Goal: Task Accomplishment & Management: Complete application form

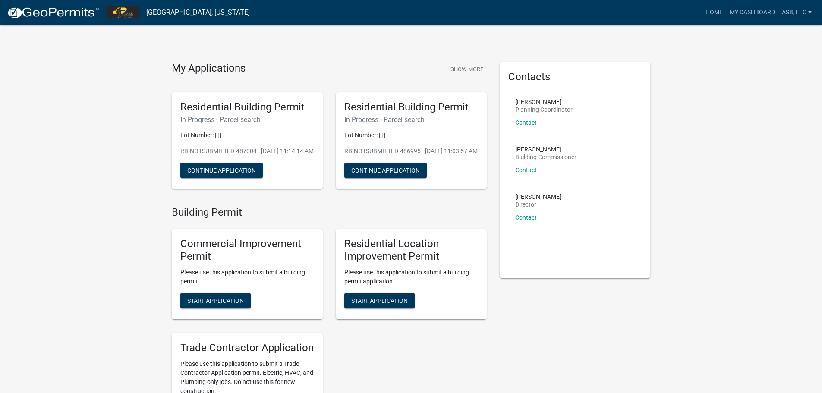
click at [68, 11] on img at bounding box center [53, 12] width 92 height 13
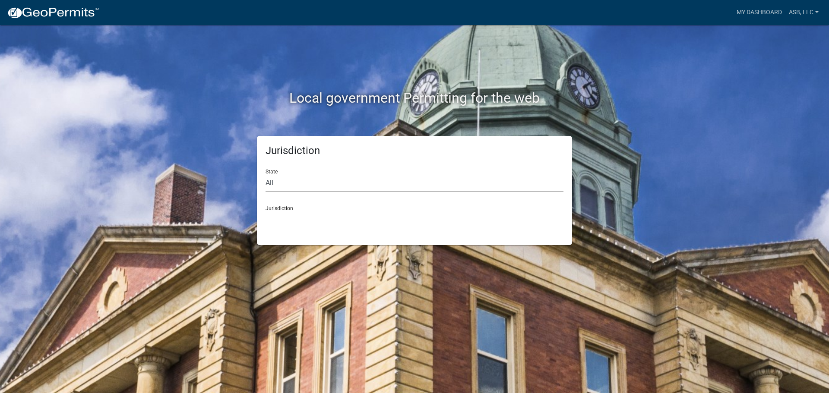
click at [290, 189] on select "All [US_STATE] [US_STATE] [US_STATE] [US_STATE] [US_STATE] [US_STATE] [US_STATE…" at bounding box center [414, 183] width 298 height 18
select select "[US_STATE]"
click at [265, 174] on select "All [US_STATE] [US_STATE] [US_STATE] [US_STATE] [US_STATE] [US_STATE] [US_STATE…" at bounding box center [414, 183] width 298 height 18
drag, startPoint x: 281, startPoint y: 219, endPoint x: 278, endPoint y: 227, distance: 8.2
click at [280, 227] on select "City of [GEOGRAPHIC_DATA], [US_STATE] City of [GEOGRAPHIC_DATA], [US_STATE] Cit…" at bounding box center [414, 220] width 298 height 18
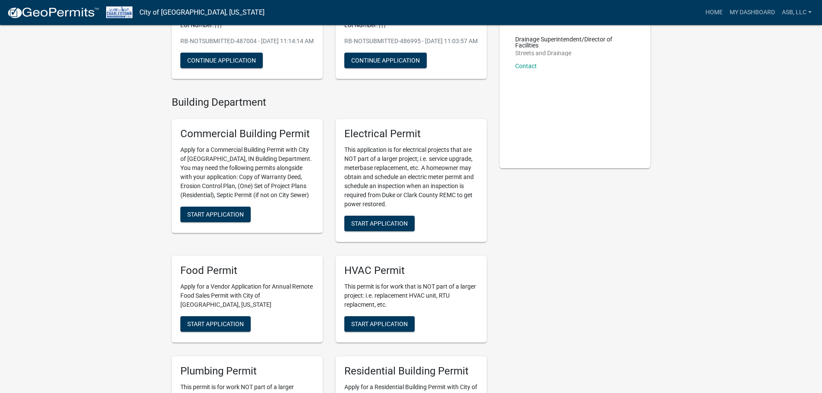
scroll to position [216, 0]
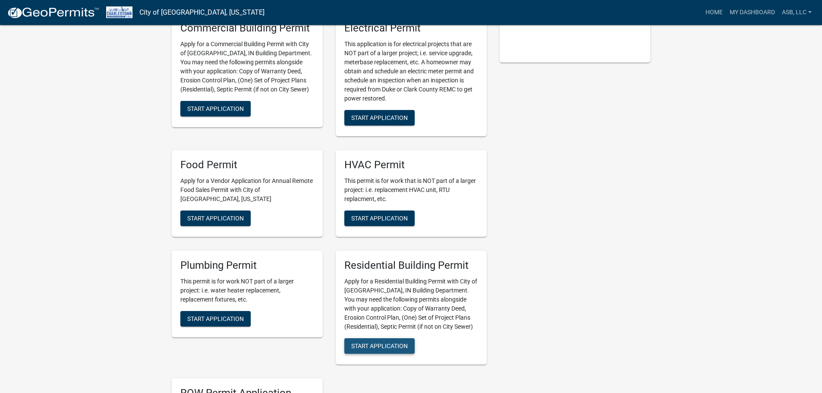
click at [381, 349] on span "Start Application" at bounding box center [379, 345] width 57 height 7
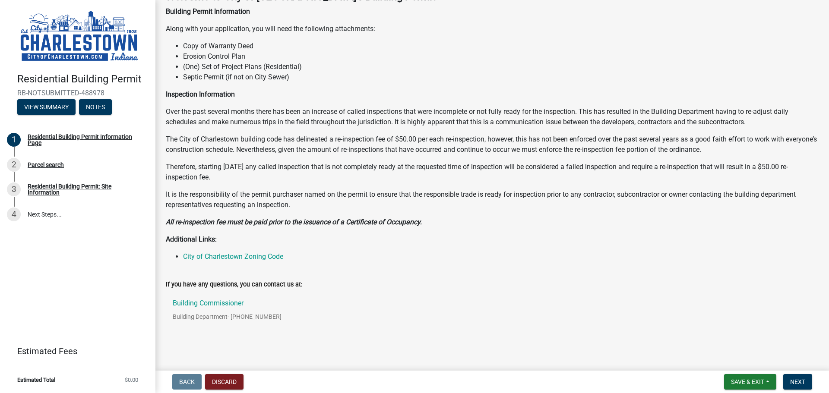
scroll to position [68, 0]
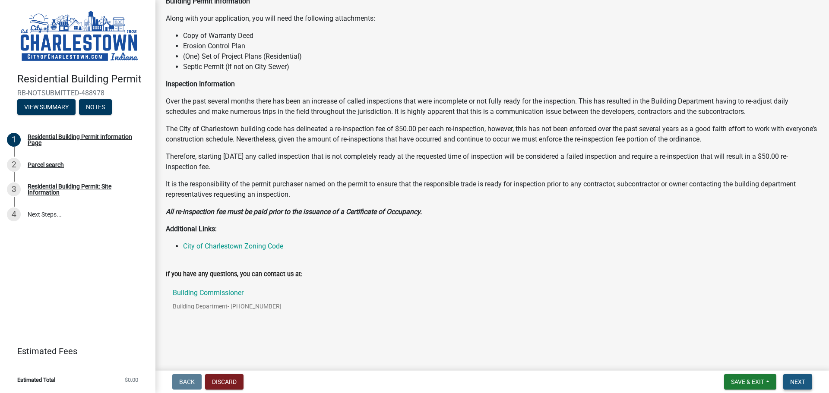
click at [795, 376] on button "Next" at bounding box center [797, 382] width 29 height 16
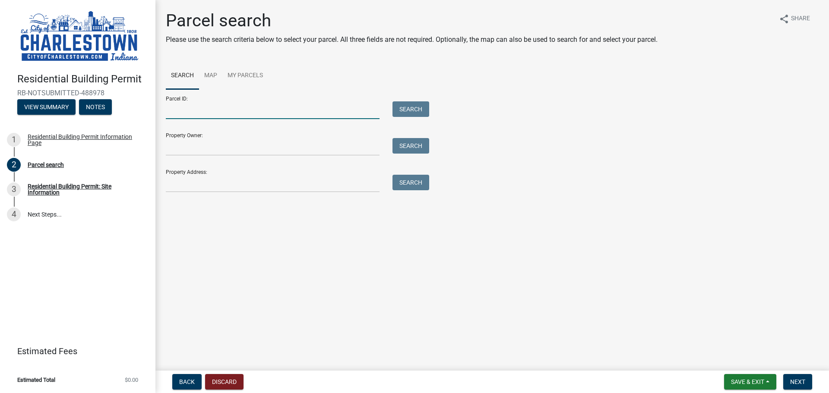
click at [208, 118] on input "Parcel ID:" at bounding box center [273, 110] width 214 height 18
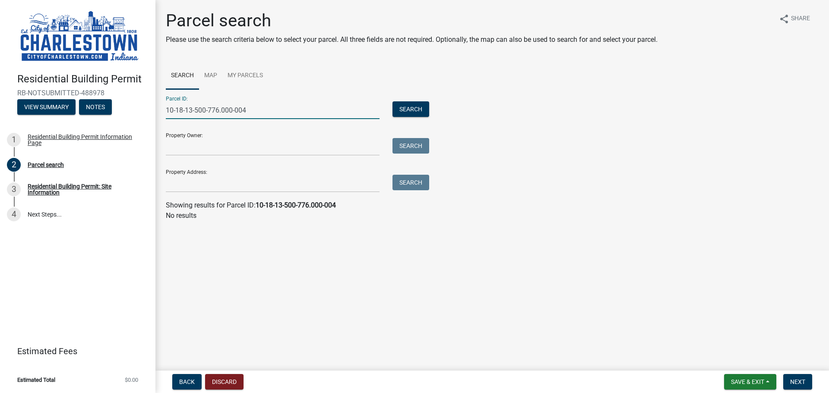
type input "10-18-13-500-776.000-004"
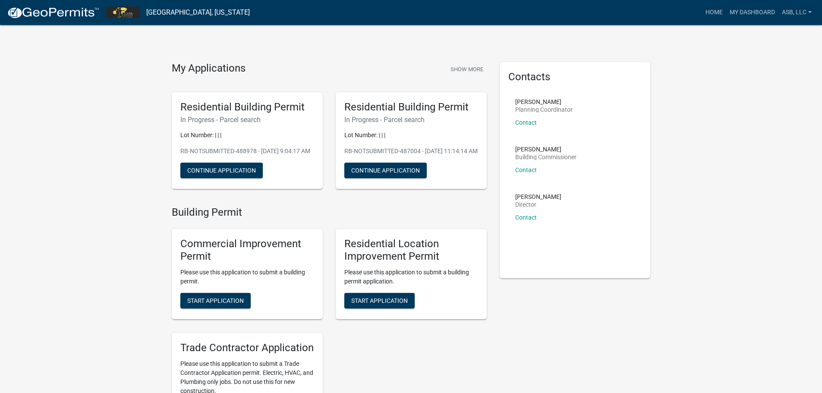
click at [48, 10] on img at bounding box center [53, 12] width 92 height 13
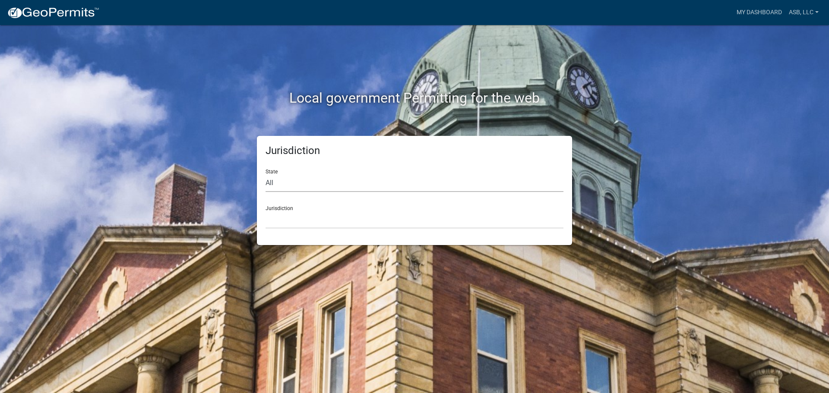
click at [340, 178] on select "All [US_STATE] [US_STATE] [US_STATE] [US_STATE] [US_STATE] [US_STATE] [US_STATE…" at bounding box center [414, 183] width 298 height 18
select select "[US_STATE]"
click at [265, 174] on select "All [US_STATE] [US_STATE] [US_STATE] [US_STATE] [US_STATE] [US_STATE] [US_STATE…" at bounding box center [414, 183] width 298 height 18
click at [295, 224] on select "City of [GEOGRAPHIC_DATA], [US_STATE] City of [GEOGRAPHIC_DATA], [US_STATE] Cit…" at bounding box center [414, 220] width 298 height 18
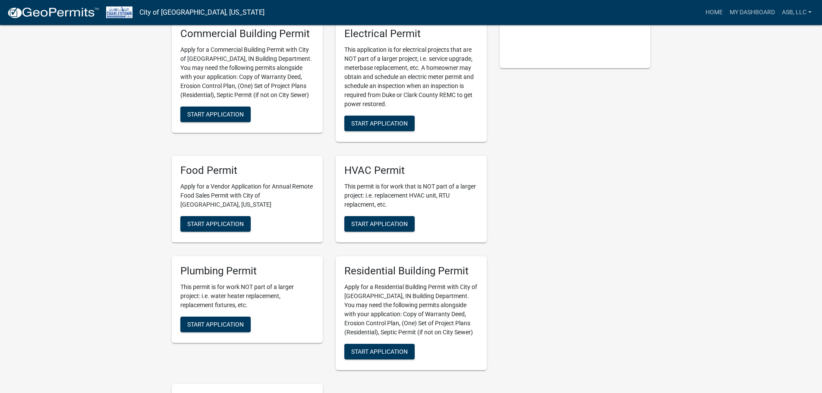
scroll to position [345, 0]
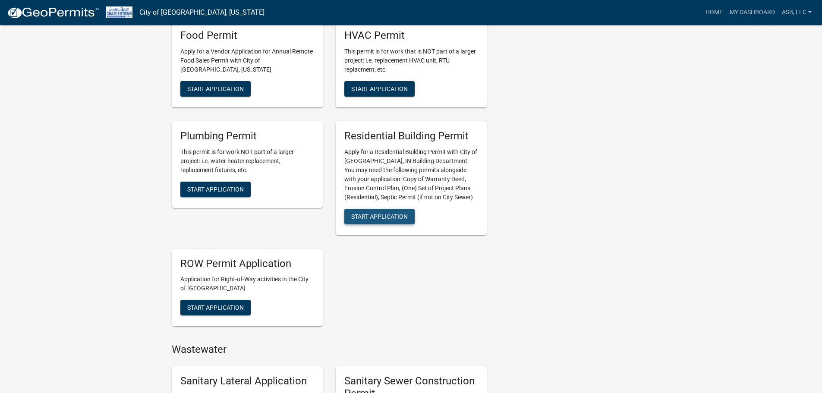
click at [376, 220] on span "Start Application" at bounding box center [379, 216] width 57 height 7
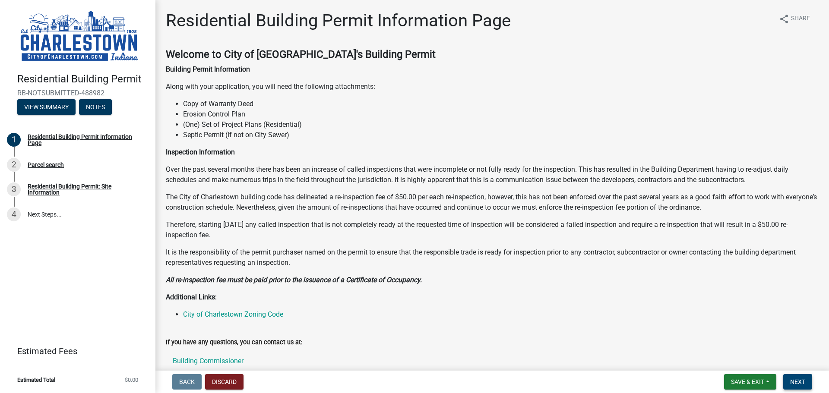
click at [797, 385] on span "Next" at bounding box center [797, 382] width 15 height 7
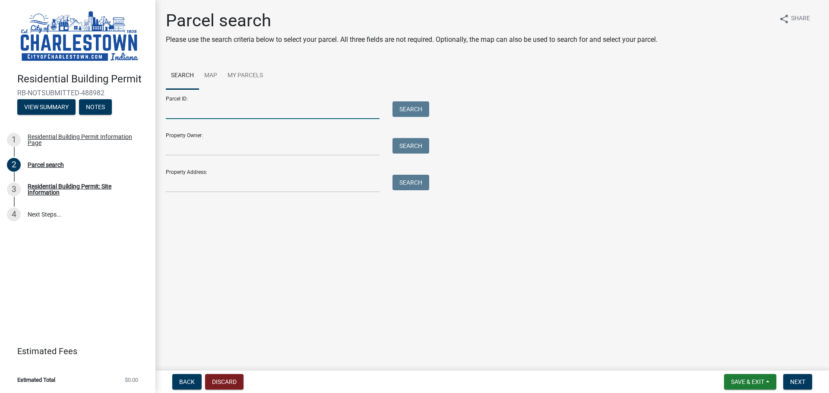
click at [178, 111] on input "Parcel ID:" at bounding box center [273, 110] width 214 height 18
type input "1"
click at [213, 74] on link "Map" at bounding box center [210, 76] width 23 height 28
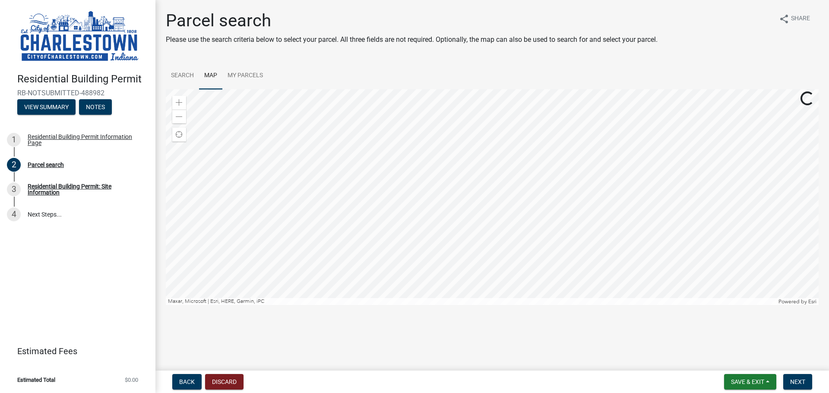
click at [298, 89] on div at bounding box center [492, 197] width 653 height 216
click at [401, 234] on div at bounding box center [492, 197] width 653 height 216
click at [404, 211] on div at bounding box center [492, 197] width 653 height 216
click at [564, 211] on div at bounding box center [492, 197] width 653 height 216
click at [564, 220] on div at bounding box center [492, 197] width 653 height 216
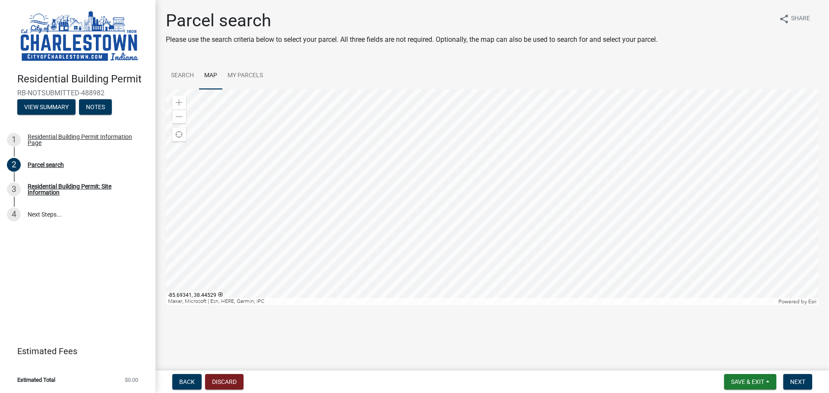
click at [424, 211] on div at bounding box center [492, 197] width 653 height 216
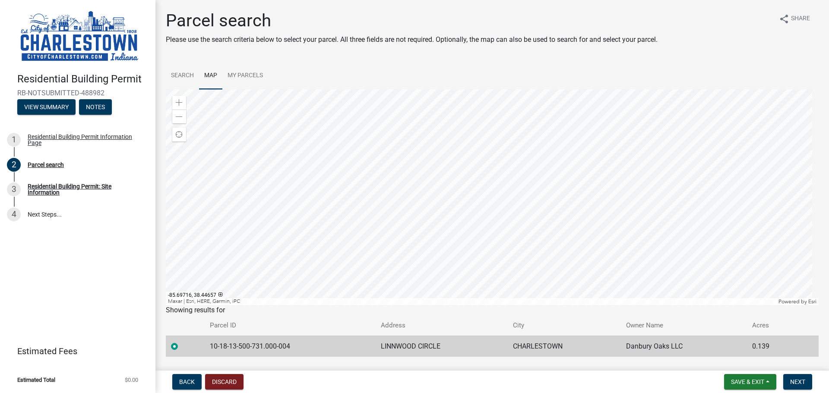
click at [290, 157] on div at bounding box center [492, 197] width 653 height 216
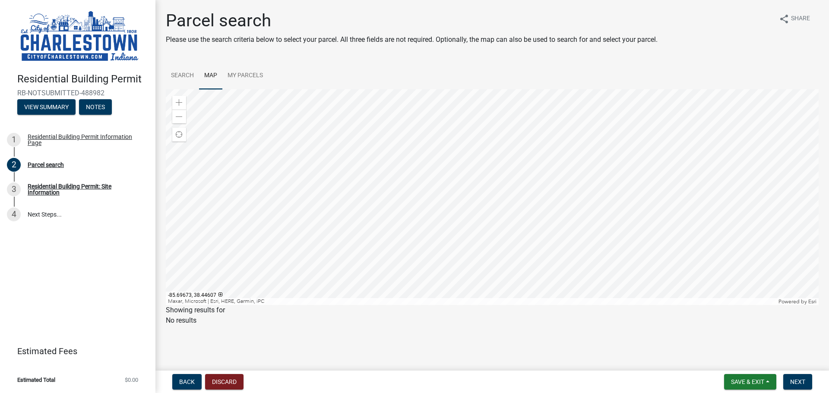
click at [266, 143] on div at bounding box center [492, 197] width 653 height 216
click at [266, 144] on div at bounding box center [492, 197] width 653 height 216
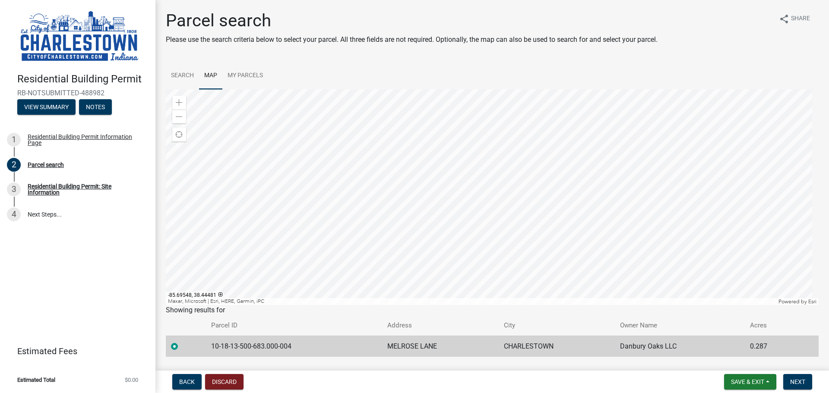
click at [260, 351] on td "10-18-13-500-683.000-004" at bounding box center [294, 346] width 176 height 21
click at [316, 353] on td "10-18-13-500-683.000-004" at bounding box center [294, 346] width 176 height 21
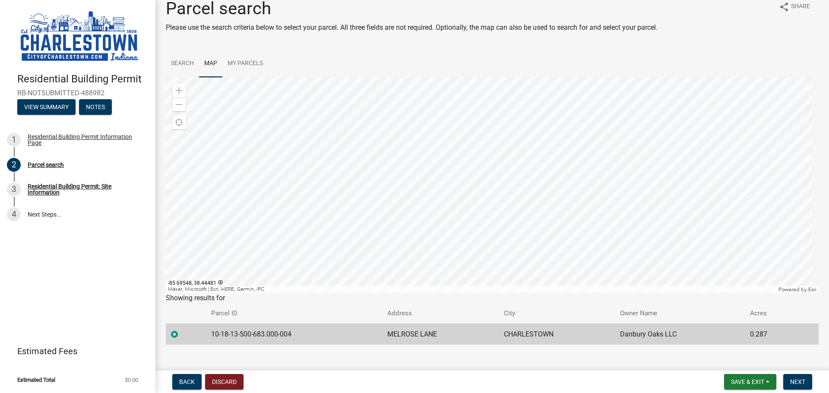
scroll to position [23, 0]
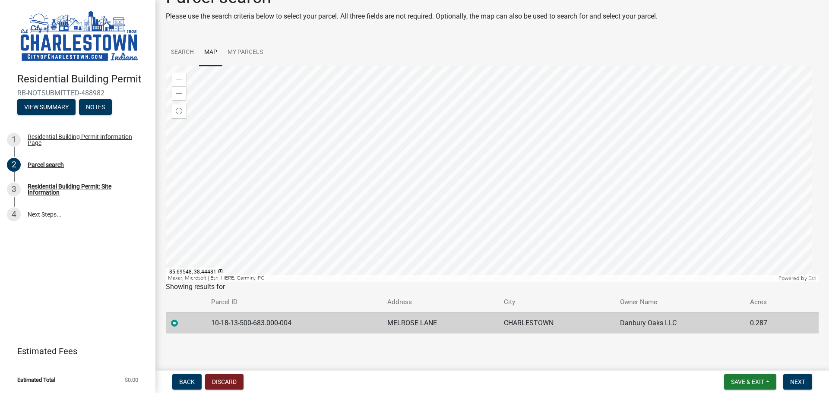
click at [259, 325] on td "10-18-13-500-683.000-004" at bounding box center [294, 322] width 176 height 21
click at [450, 328] on td "MELROSE LANE" at bounding box center [440, 322] width 117 height 21
click at [275, 163] on div at bounding box center [492, 174] width 653 height 216
click at [262, 142] on div at bounding box center [492, 174] width 653 height 216
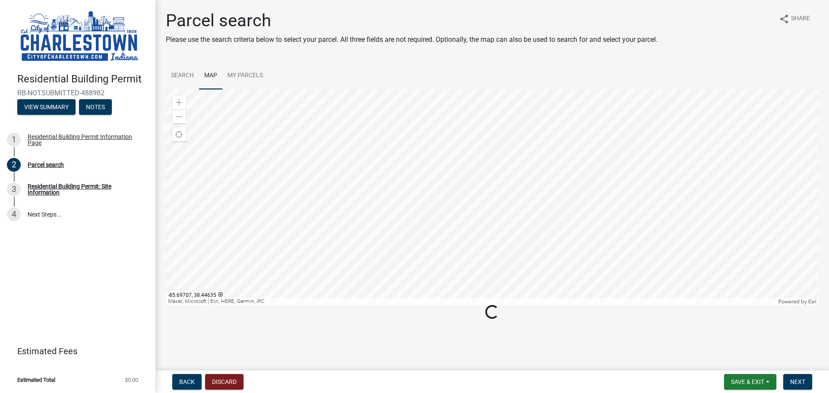
scroll to position [0, 0]
click at [262, 140] on div at bounding box center [492, 197] width 653 height 216
